Goal: Obtain resource: Download file/media

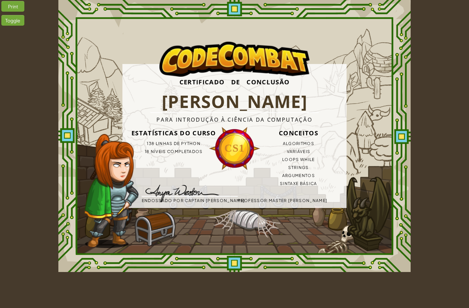
drag, startPoint x: 175, startPoint y: 123, endPoint x: 271, endPoint y: 92, distance: 100.4
click at [271, 92] on h1 "[PERSON_NAME]" at bounding box center [235, 102] width 170 height 22
click at [18, 10] on div "Print" at bounding box center [12, 6] width 23 height 11
click at [18, 22] on div "Toggle" at bounding box center [12, 20] width 23 height 11
click at [18, 1] on div "Print" at bounding box center [12, 6] width 23 height 11
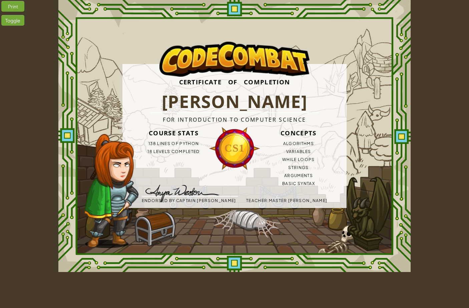
click at [6, 21] on div "Toggle" at bounding box center [12, 20] width 23 height 11
click at [10, 6] on div "Print" at bounding box center [12, 6] width 23 height 11
click at [141, 269] on div "Certificado de Conclusão [PERSON_NAME] S Para Introdução à Ciência da Computaçã…" at bounding box center [234, 136] width 352 height 272
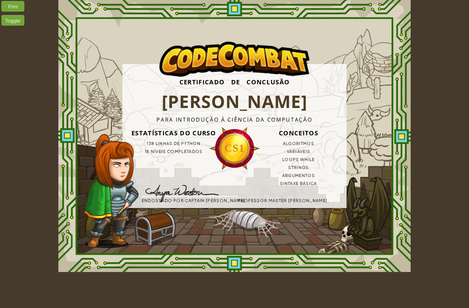
click at [309, 138] on h3 "Conceitos" at bounding box center [298, 132] width 96 height 13
click at [366, 106] on div "Certificado de Conclusão [PERSON_NAME] S Para Introdução à Ciência da Computaçã…" at bounding box center [234, 136] width 352 height 272
click at [366, 105] on div "Certificado de Conclusão [PERSON_NAME] S Para Introdução à Ciência da Computaçã…" at bounding box center [234, 136] width 352 height 272
drag, startPoint x: 204, startPoint y: 126, endPoint x: 463, endPoint y: 203, distance: 269.2
click at [267, 189] on div "Certificado de Conclusão [PERSON_NAME] S Para Introdução à Ciência da Computaçã…" at bounding box center [234, 136] width 224 height 144
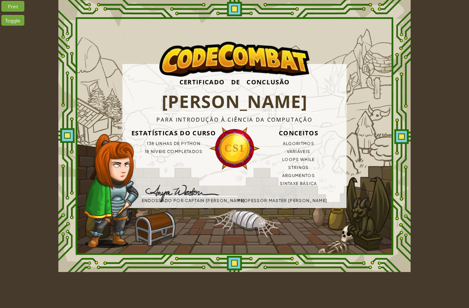
click at [368, 152] on div "Certificado de Conclusão [PERSON_NAME] S Para Introdução à Ciência da Computaçã…" at bounding box center [234, 136] width 352 height 272
drag, startPoint x: 67, startPoint y: 20, endPoint x: 6, endPoint y: 3, distance: 63.3
click at [6, 3] on div "Print" at bounding box center [12, 6] width 23 height 11
